Goal: Information Seeking & Learning: Find specific fact

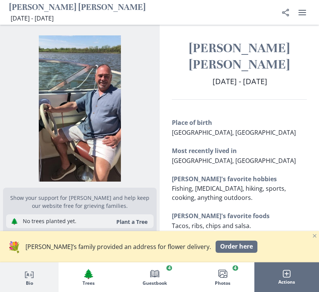
drag, startPoint x: 10, startPoint y: 8, endPoint x: 84, endPoint y: 18, distance: 75.0
click at [84, 18] on div "[PERSON_NAME] [PERSON_NAME] [DATE] - [DATE] [DATE] - [DATE] Share" at bounding box center [159, 12] width 319 height 25
copy div "[PERSON_NAME] [PERSON_NAME] [DATE] - [DATE]"
click at [315, 118] on div "Place of birth [GEOGRAPHIC_DATA], [GEOGRAPHIC_DATA] Most recently lived in [GEO…" at bounding box center [240, 265] width 160 height 295
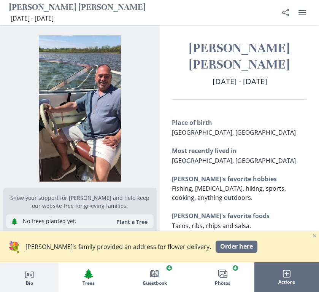
click at [182, 51] on h1 "[PERSON_NAME] [PERSON_NAME]" at bounding box center [240, 56] width 136 height 33
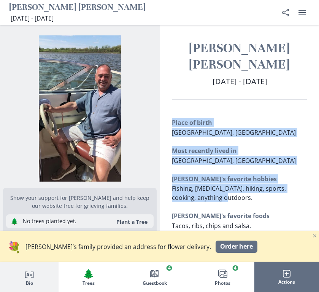
drag, startPoint x: 173, startPoint y: 107, endPoint x: 226, endPoint y: 181, distance: 91.2
click at [226, 181] on div "Place of birth [GEOGRAPHIC_DATA], [GEOGRAPHIC_DATA] Most recently lived in [GEO…" at bounding box center [240, 265] width 136 height 295
drag, startPoint x: 226, startPoint y: 180, endPoint x: 306, endPoint y: 150, distance: 85.7
click at [306, 150] on div "Place of birth [GEOGRAPHIC_DATA], [GEOGRAPHIC_DATA] Most recently lived in [GEO…" at bounding box center [240, 265] width 136 height 295
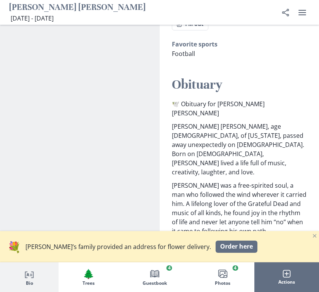
scroll to position [359, 0]
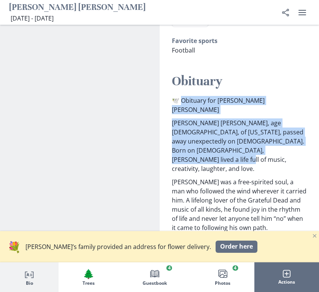
drag, startPoint x: 183, startPoint y: 83, endPoint x: 256, endPoint y: 122, distance: 83.0
copy div "bituary for [PERSON_NAME] [PERSON_NAME] [PERSON_NAME] [PERSON_NAME], age [DEMOG…"
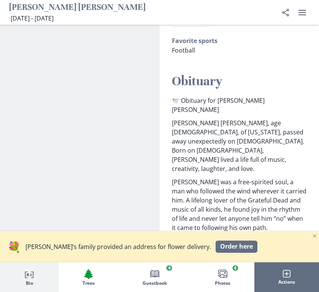
click at [99, 58] on section "Show your support for [PERSON_NAME] and help keep our website free for grieving…" at bounding box center [80, 186] width 160 height 1041
